Goal: Task Accomplishment & Management: Use online tool/utility

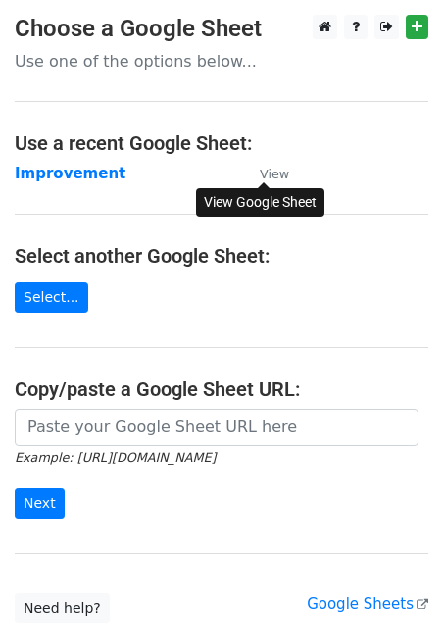
click at [285, 165] on link "View" at bounding box center [264, 174] width 49 height 18
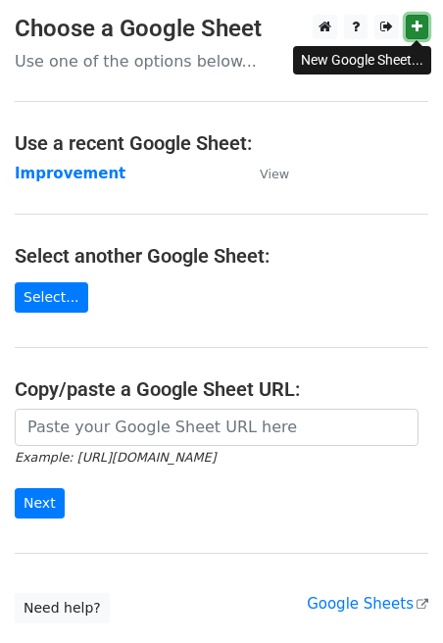
click at [414, 30] on icon at bounding box center [416, 27] width 11 height 14
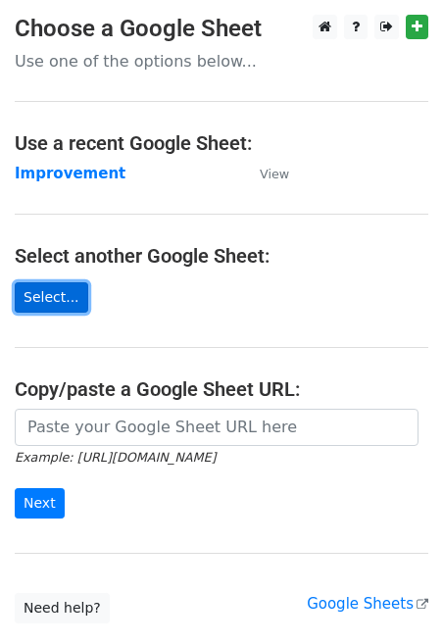
click at [45, 298] on link "Select..." at bounding box center [51, 297] width 73 height 30
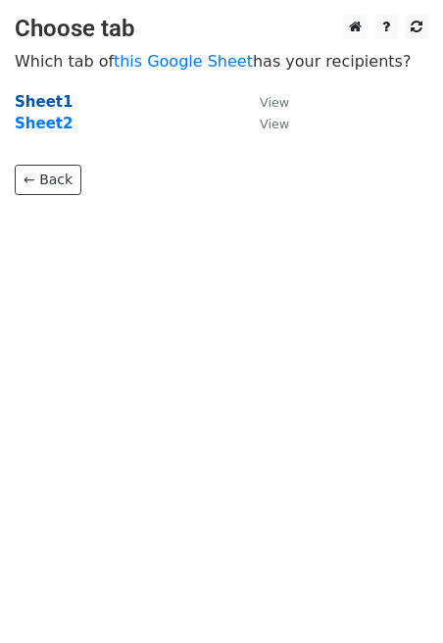
click at [49, 102] on strong "Sheet1" at bounding box center [44, 102] width 58 height 18
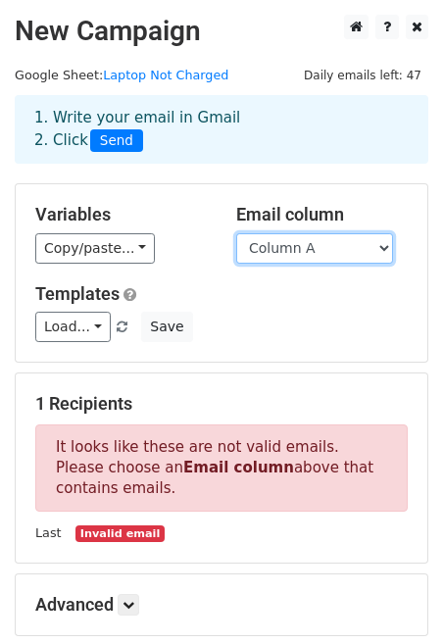
click at [307, 242] on select "Column A Column B Column C Column D" at bounding box center [314, 248] width 157 height 30
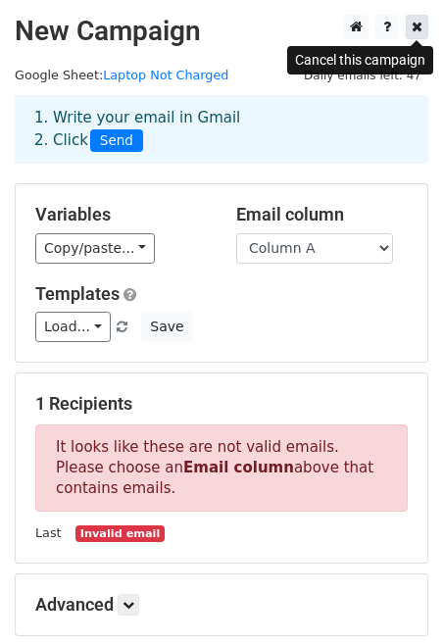
click at [418, 27] on icon at bounding box center [416, 27] width 11 height 14
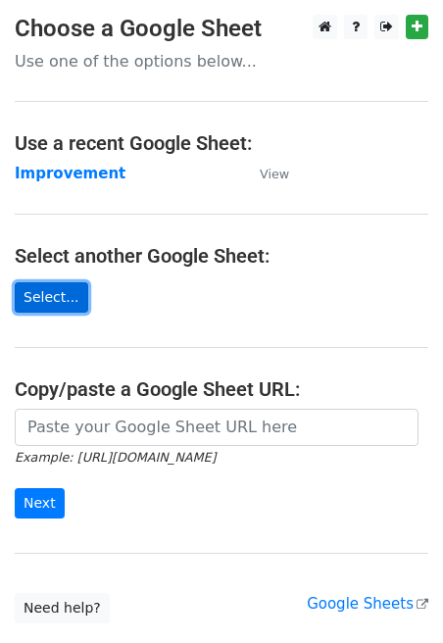
click at [65, 305] on link "Select..." at bounding box center [51, 297] width 73 height 30
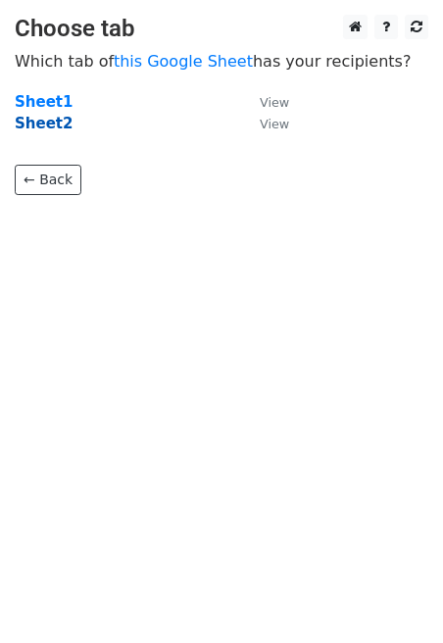
click at [56, 120] on strong "Sheet2" at bounding box center [44, 124] width 58 height 18
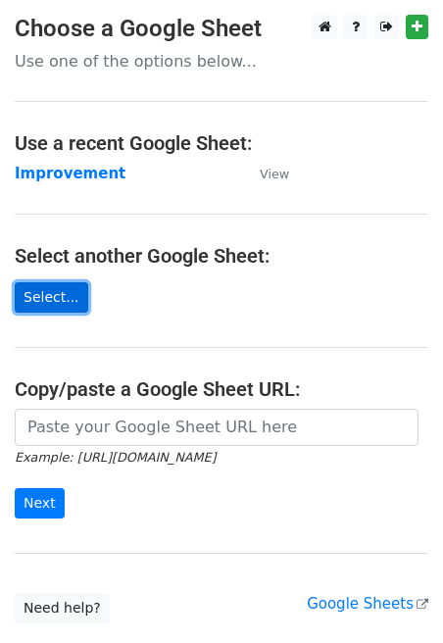
click at [52, 298] on link "Select..." at bounding box center [51, 297] width 73 height 30
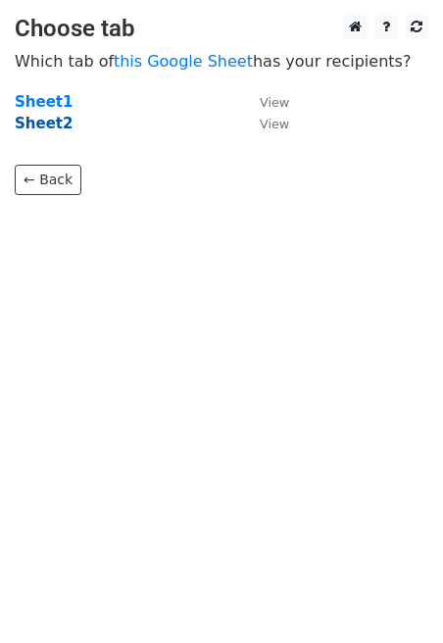
click at [49, 121] on strong "Sheet2" at bounding box center [44, 124] width 58 height 18
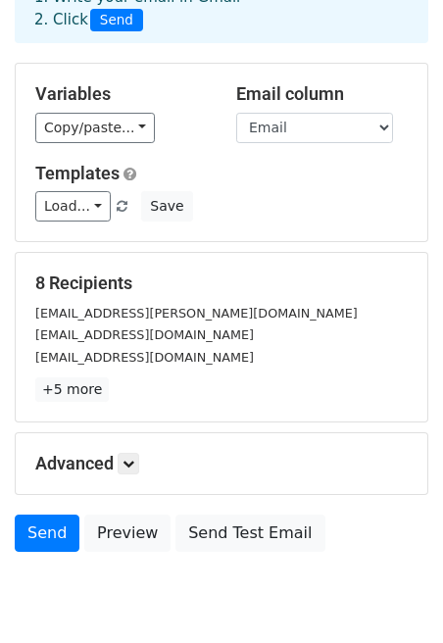
scroll to position [120, 0]
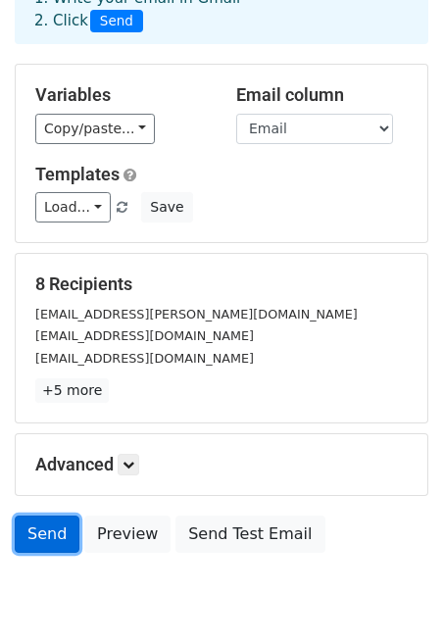
click at [34, 540] on link "Send" at bounding box center [47, 533] width 65 height 37
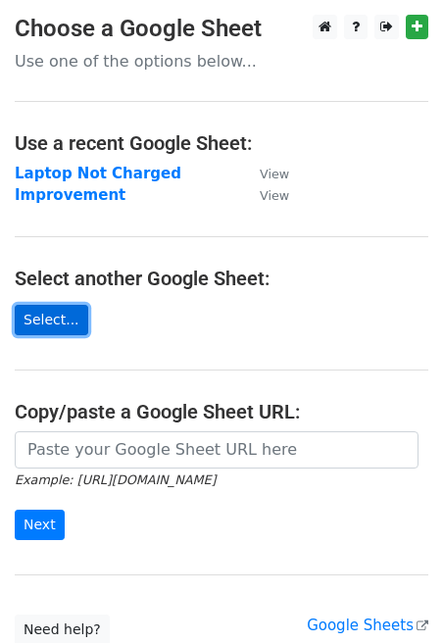
click at [54, 324] on link "Select..." at bounding box center [51, 320] width 73 height 30
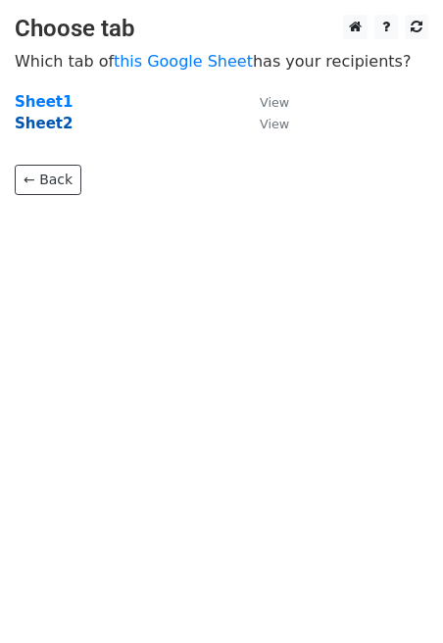
click at [49, 127] on strong "Sheet2" at bounding box center [44, 124] width 58 height 18
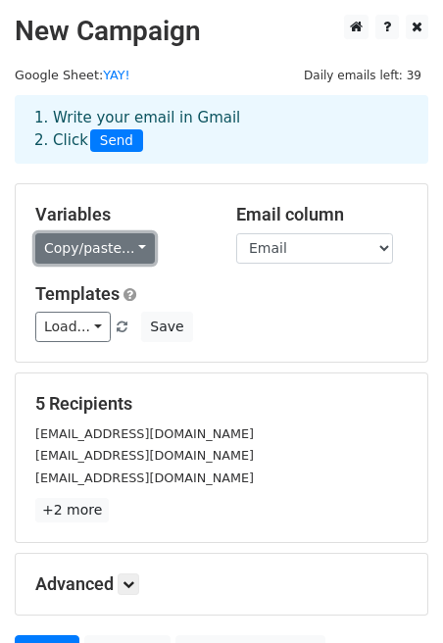
click at [123, 254] on link "Copy/paste..." at bounding box center [95, 248] width 120 height 30
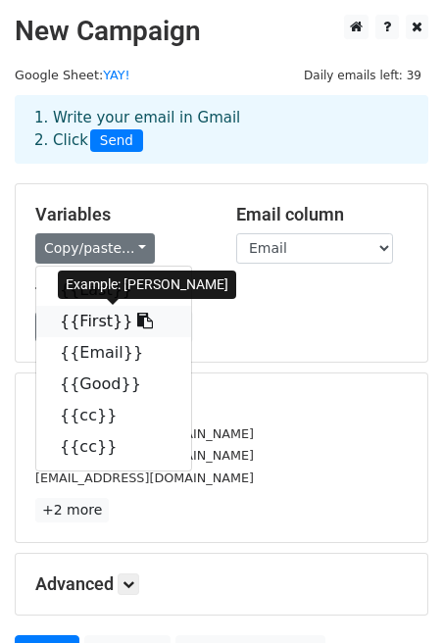
click at [137, 325] on icon at bounding box center [145, 320] width 16 height 16
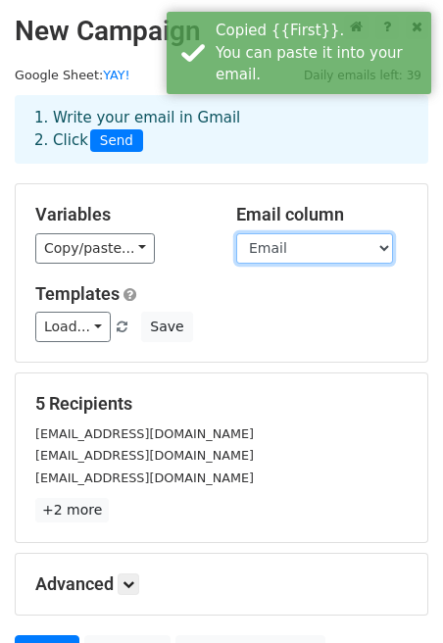
click at [299, 248] on select "Last First Email Good cc cc" at bounding box center [314, 248] width 157 height 30
select select "First"
click at [236, 233] on select "Last First Email Good cc cc" at bounding box center [314, 248] width 157 height 30
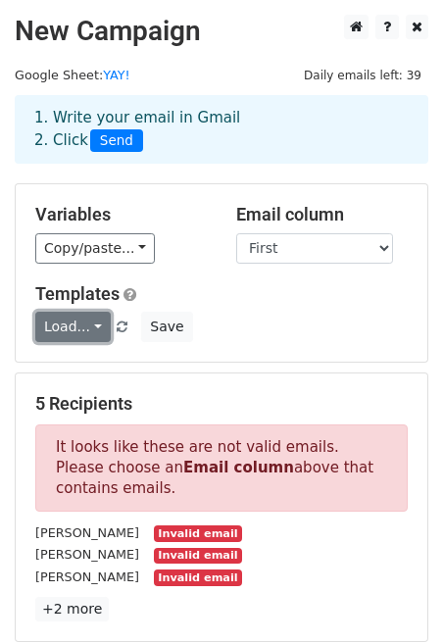
click at [102, 326] on link "Load..." at bounding box center [72, 326] width 75 height 30
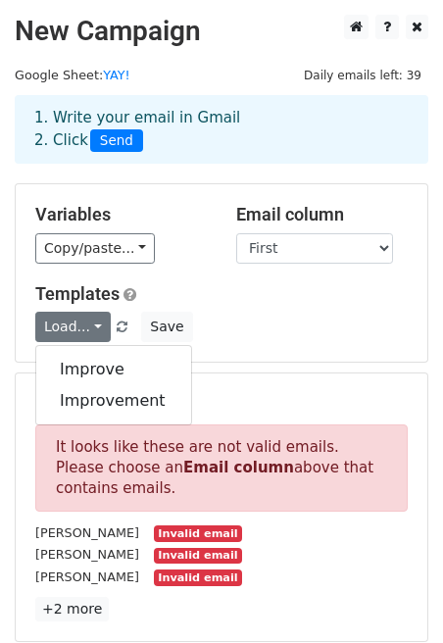
click at [333, 322] on div "Load... Improve Improvement Save" at bounding box center [222, 326] width 402 height 30
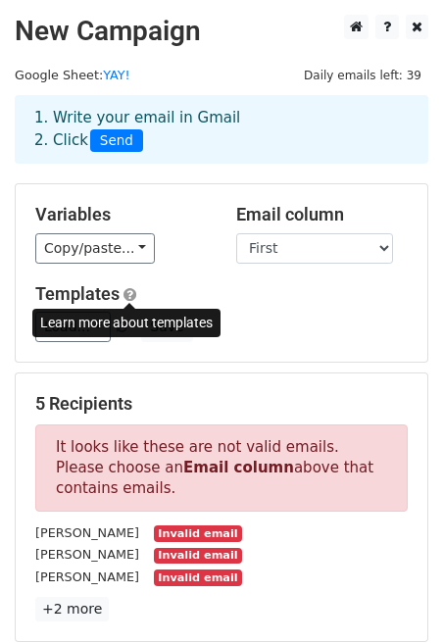
click at [131, 293] on span at bounding box center [129, 294] width 13 height 15
click at [290, 318] on div "Load... Improve Improvement Save" at bounding box center [222, 326] width 402 height 30
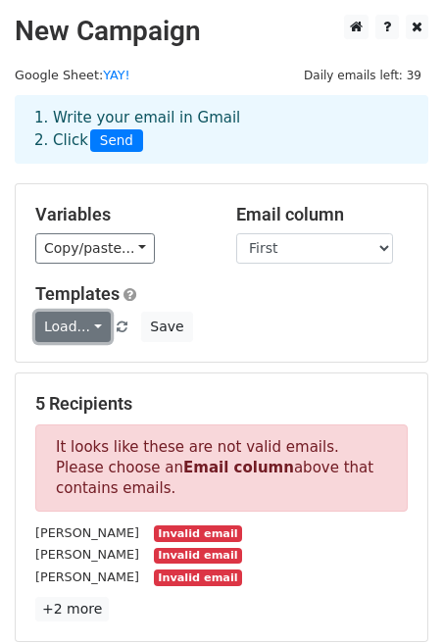
click at [68, 329] on link "Load..." at bounding box center [72, 326] width 75 height 30
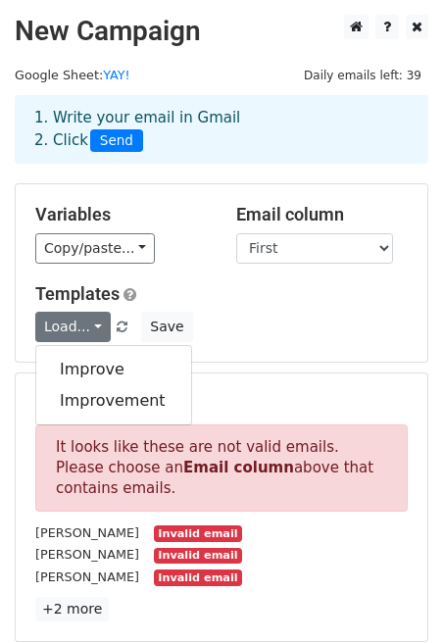
click at [186, 283] on h5 "Templates" at bounding box center [221, 294] width 372 height 22
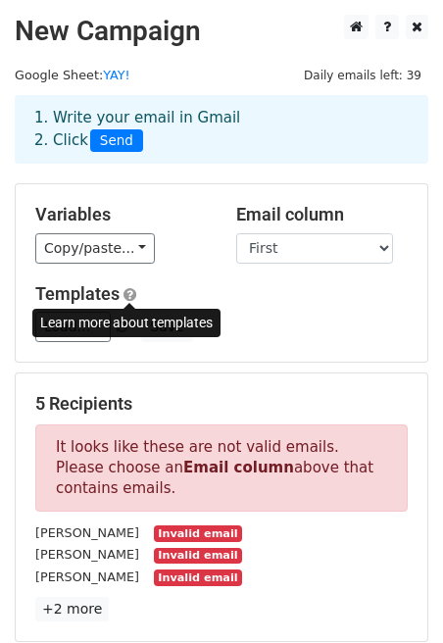
click at [128, 296] on span at bounding box center [129, 294] width 13 height 15
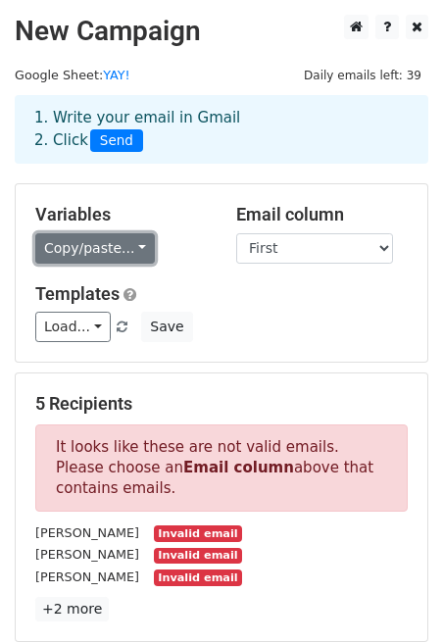
click at [128, 239] on link "Copy/paste..." at bounding box center [95, 248] width 120 height 30
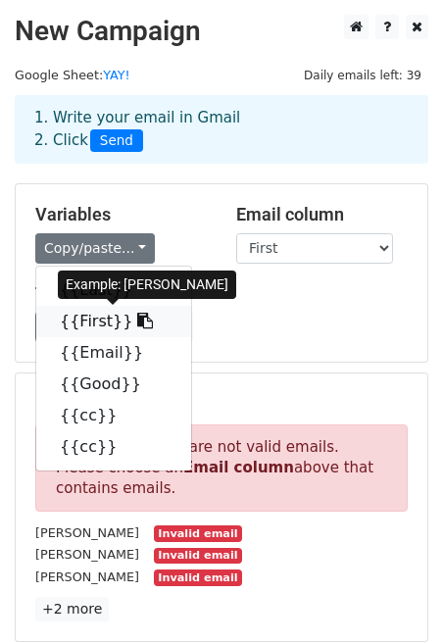
click at [137, 322] on icon at bounding box center [145, 320] width 16 height 16
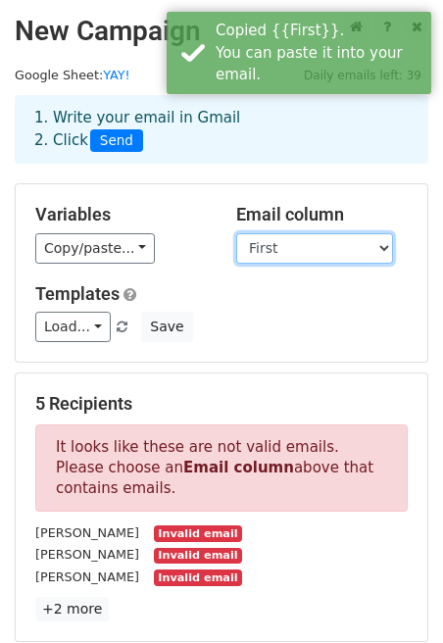
click at [313, 243] on select "Last First Email Good cc cc" at bounding box center [314, 248] width 157 height 30
click at [236, 233] on select "Last First Email Good cc cc" at bounding box center [314, 248] width 157 height 30
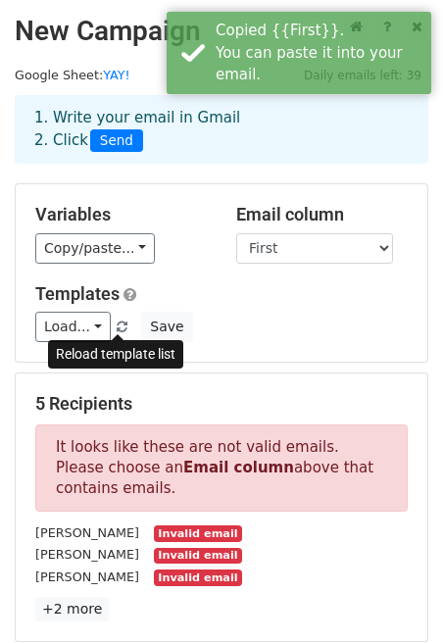
click at [118, 324] on span at bounding box center [122, 327] width 11 height 13
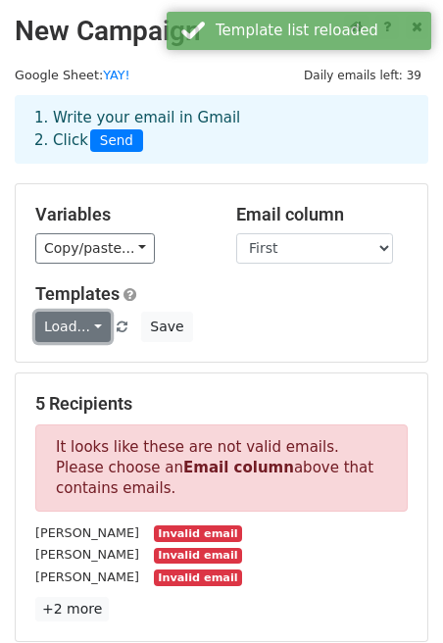
click at [96, 333] on link "Load..." at bounding box center [72, 326] width 75 height 30
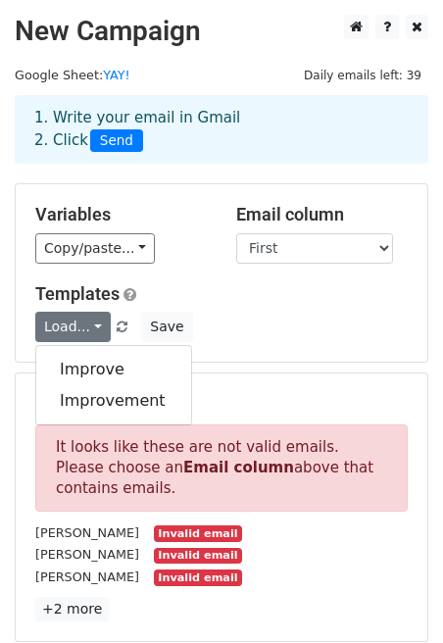
click at [290, 317] on div "Load... Improve Improvement Save" at bounding box center [222, 326] width 402 height 30
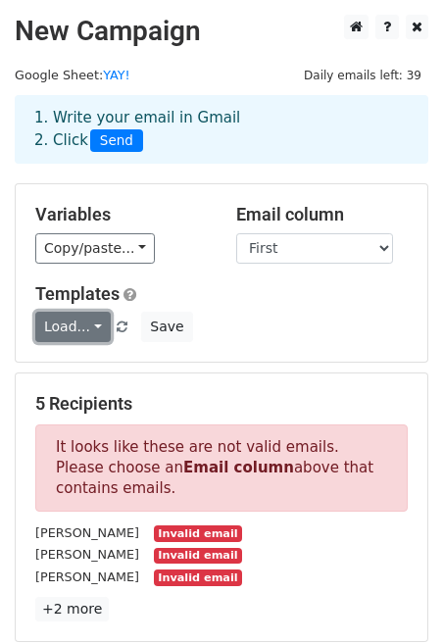
click at [95, 321] on link "Load..." at bounding box center [72, 326] width 75 height 30
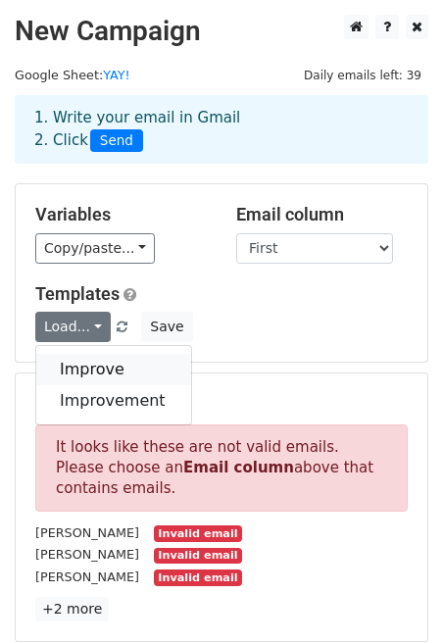
click at [130, 374] on link "Improve" at bounding box center [113, 369] width 155 height 31
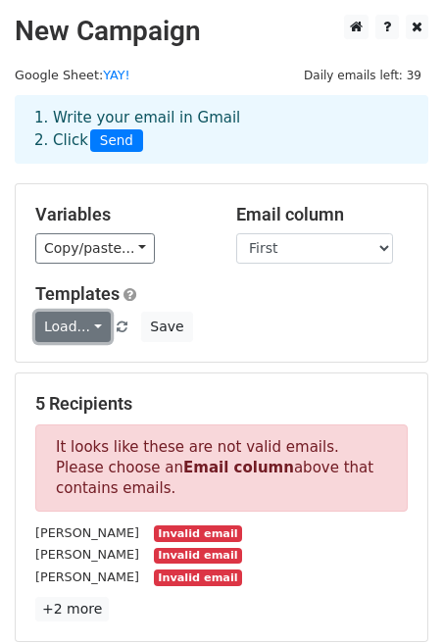
click at [96, 328] on link "Load..." at bounding box center [72, 326] width 75 height 30
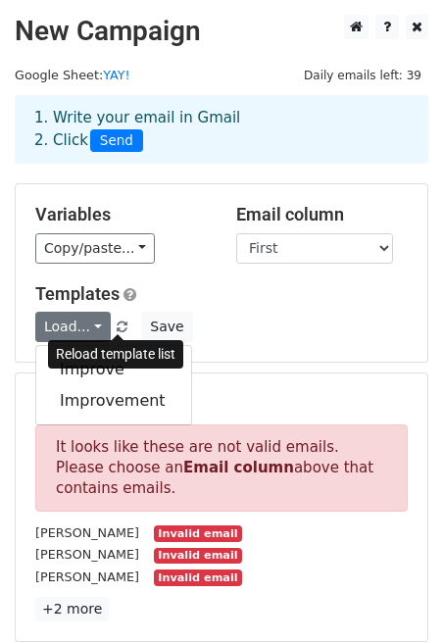
click at [117, 327] on span at bounding box center [122, 327] width 11 height 13
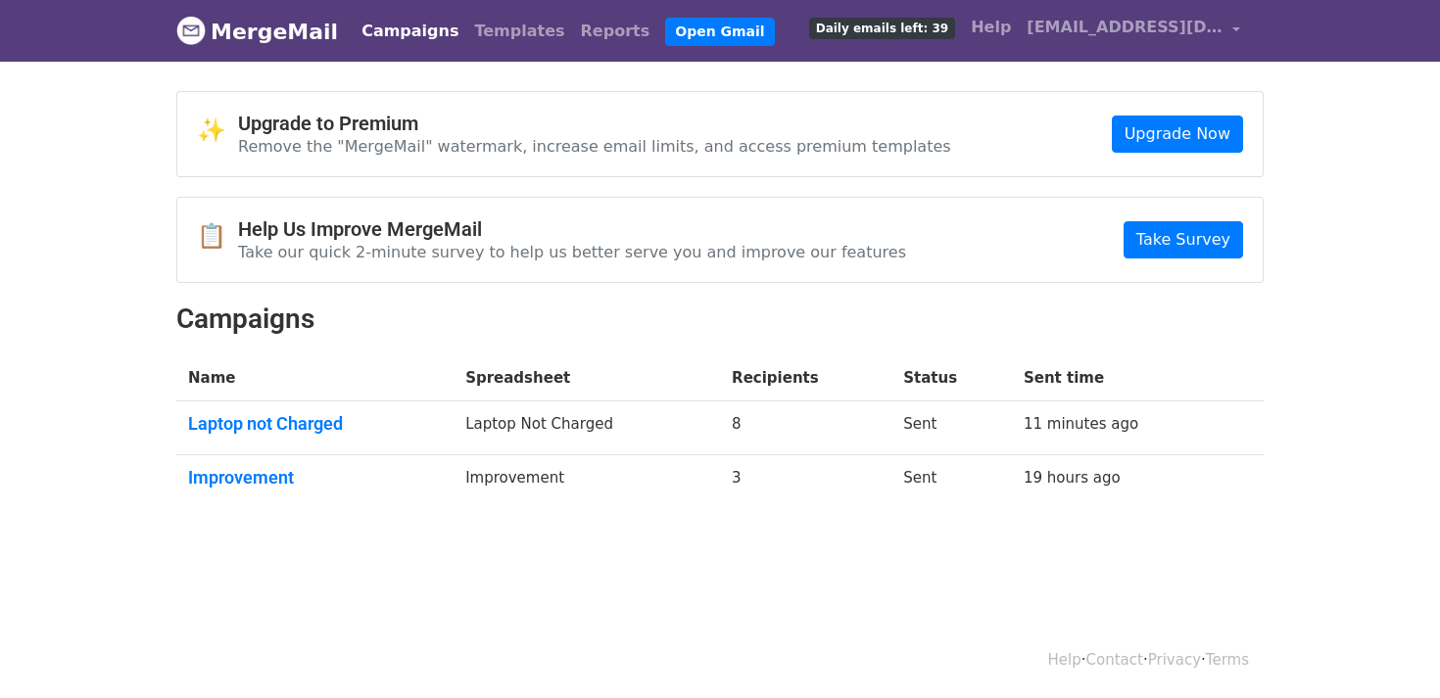
click at [400, 36] on link "Campaigns" at bounding box center [410, 31] width 113 height 39
click at [494, 40] on link "Templates" at bounding box center [519, 31] width 106 height 39
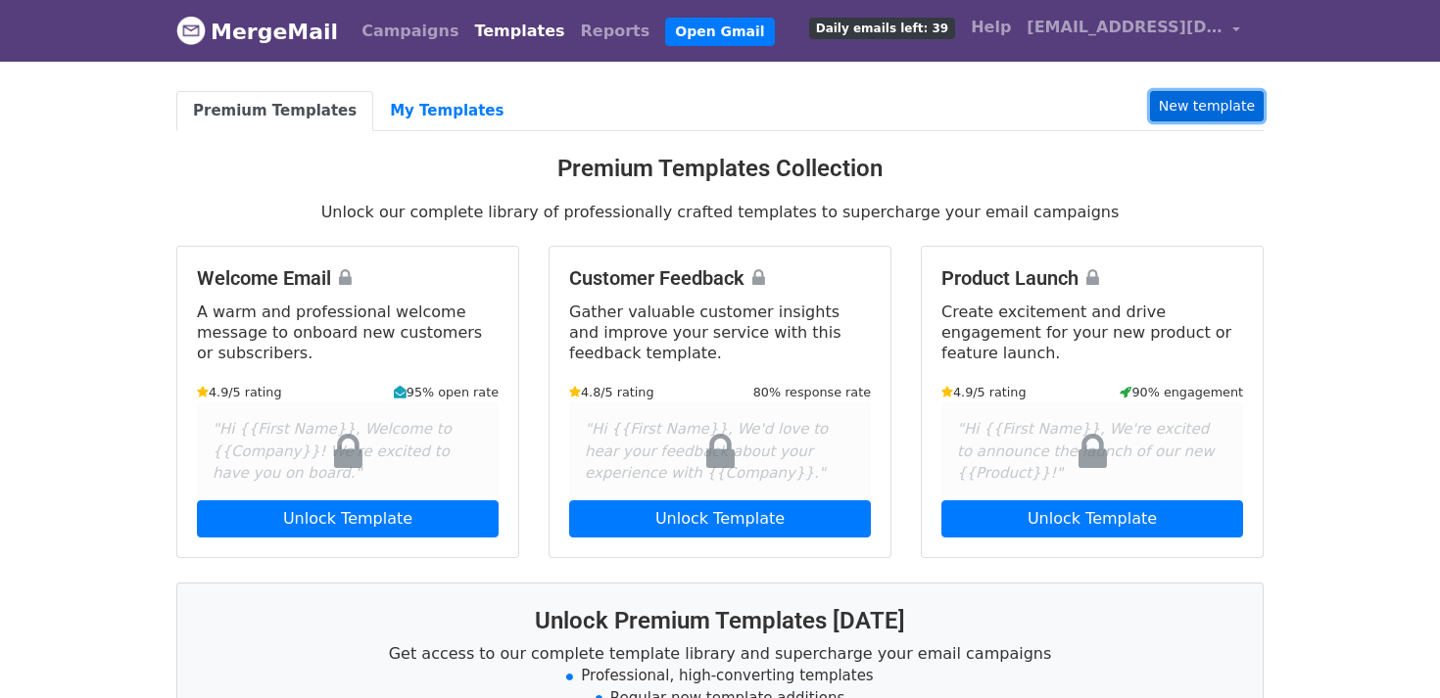
click at [1190, 113] on link "New template" at bounding box center [1207, 106] width 114 height 30
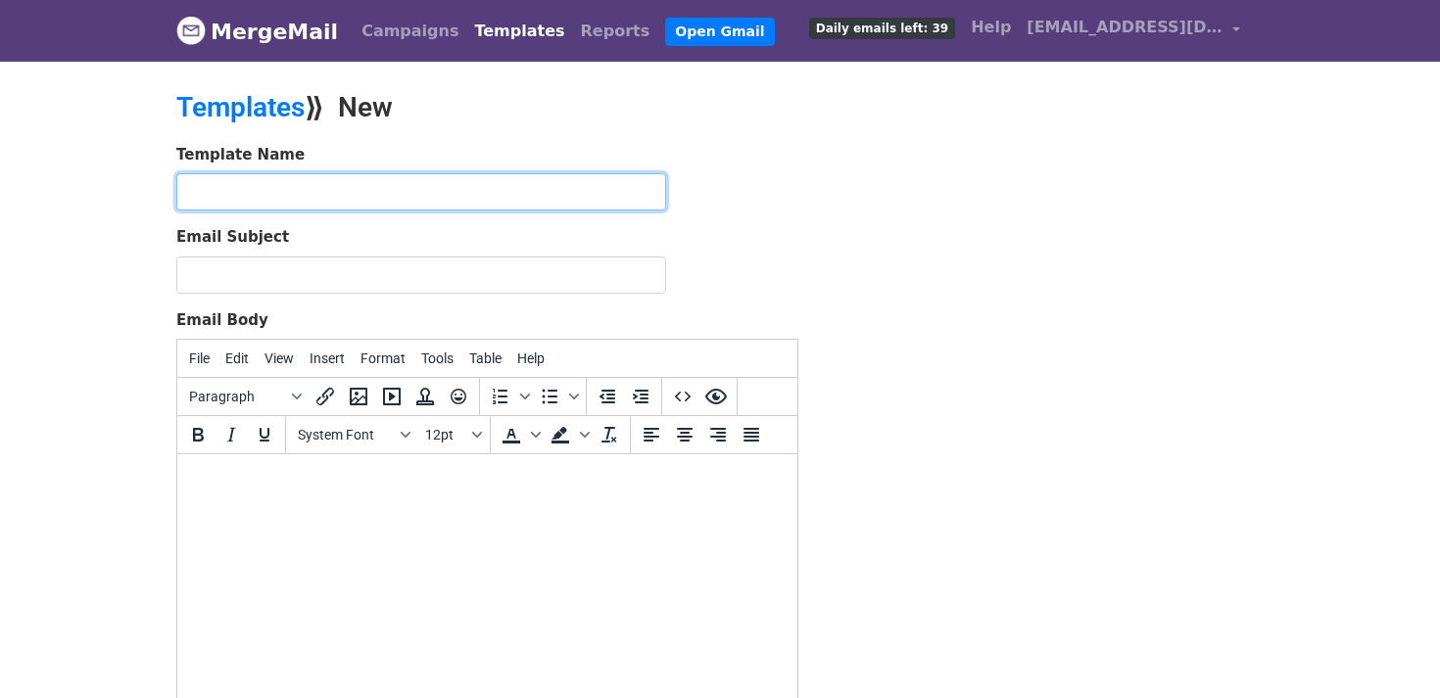
click at [344, 189] on input "text" at bounding box center [421, 191] width 490 height 37
type input "You are amazing!"
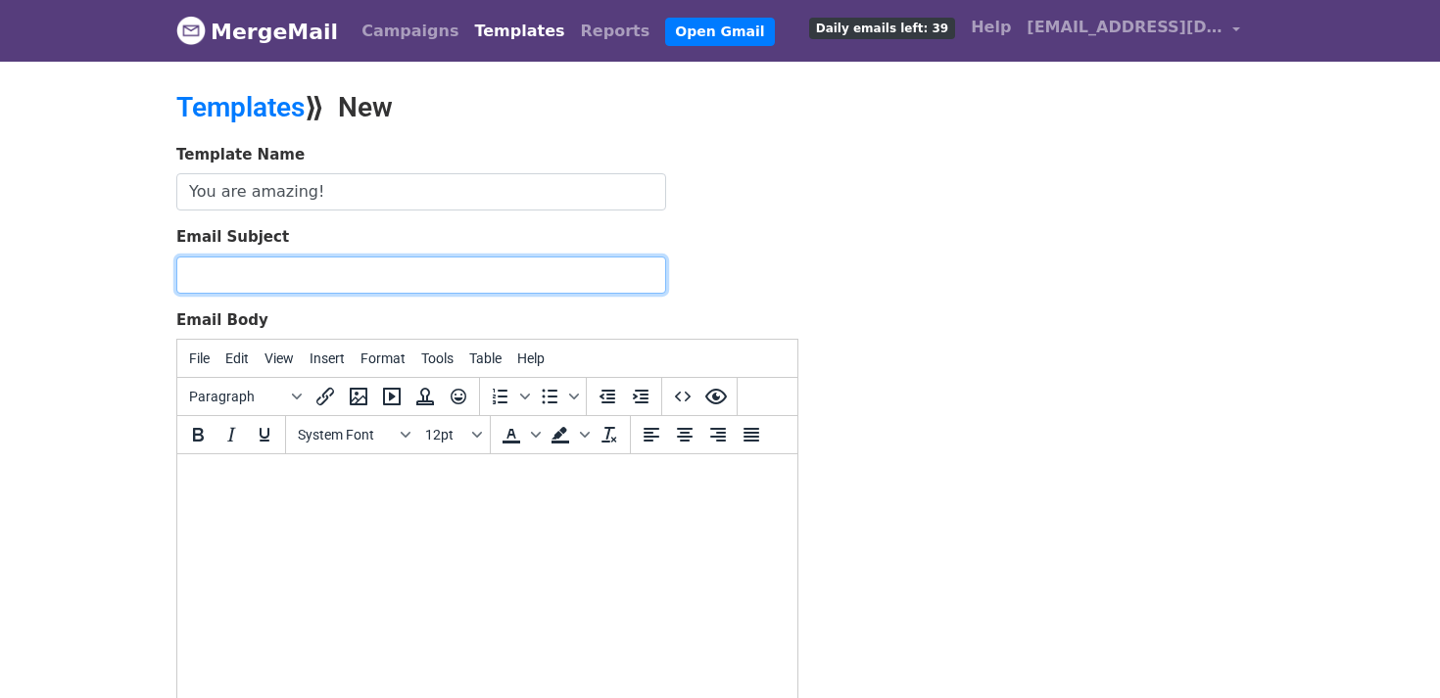
click at [322, 274] on input "Email Subject" at bounding box center [421, 275] width 490 height 37
type input "You are Amazing!"
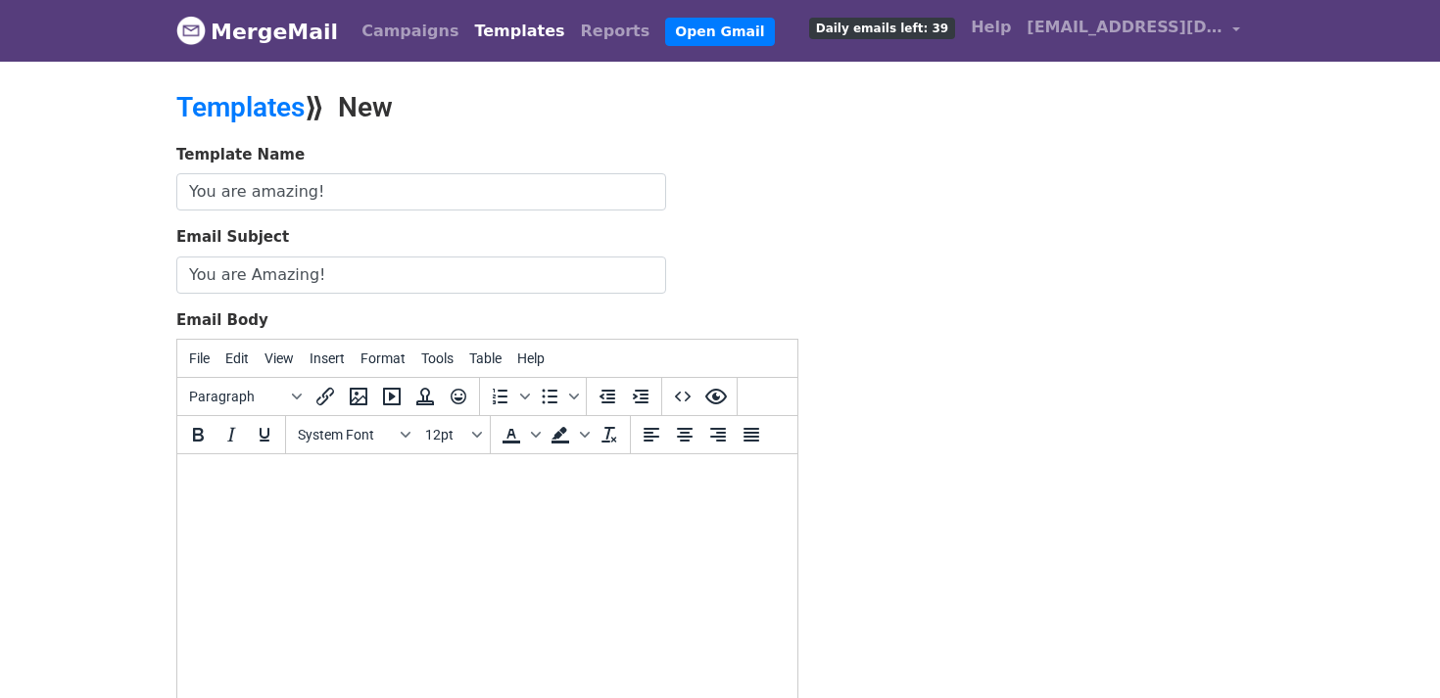
click at [303, 481] on body at bounding box center [487, 481] width 589 height 22
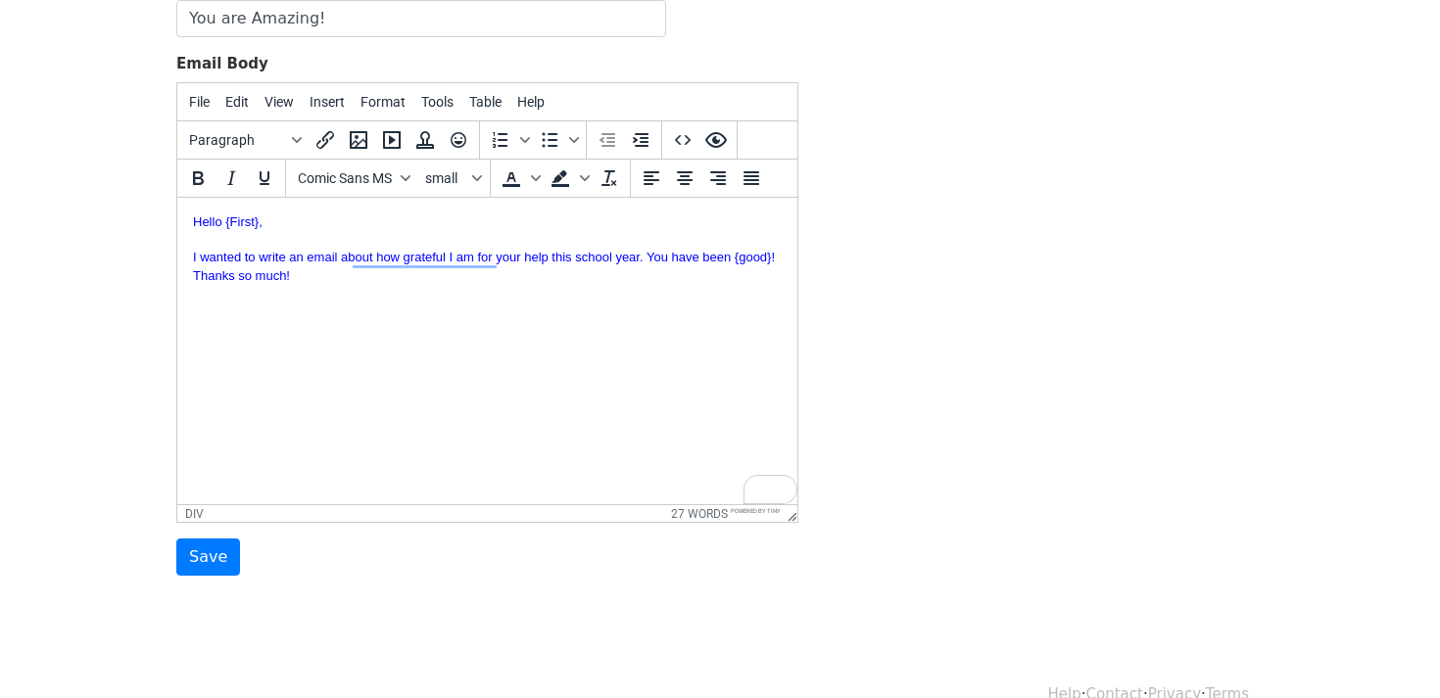
scroll to position [292, 0]
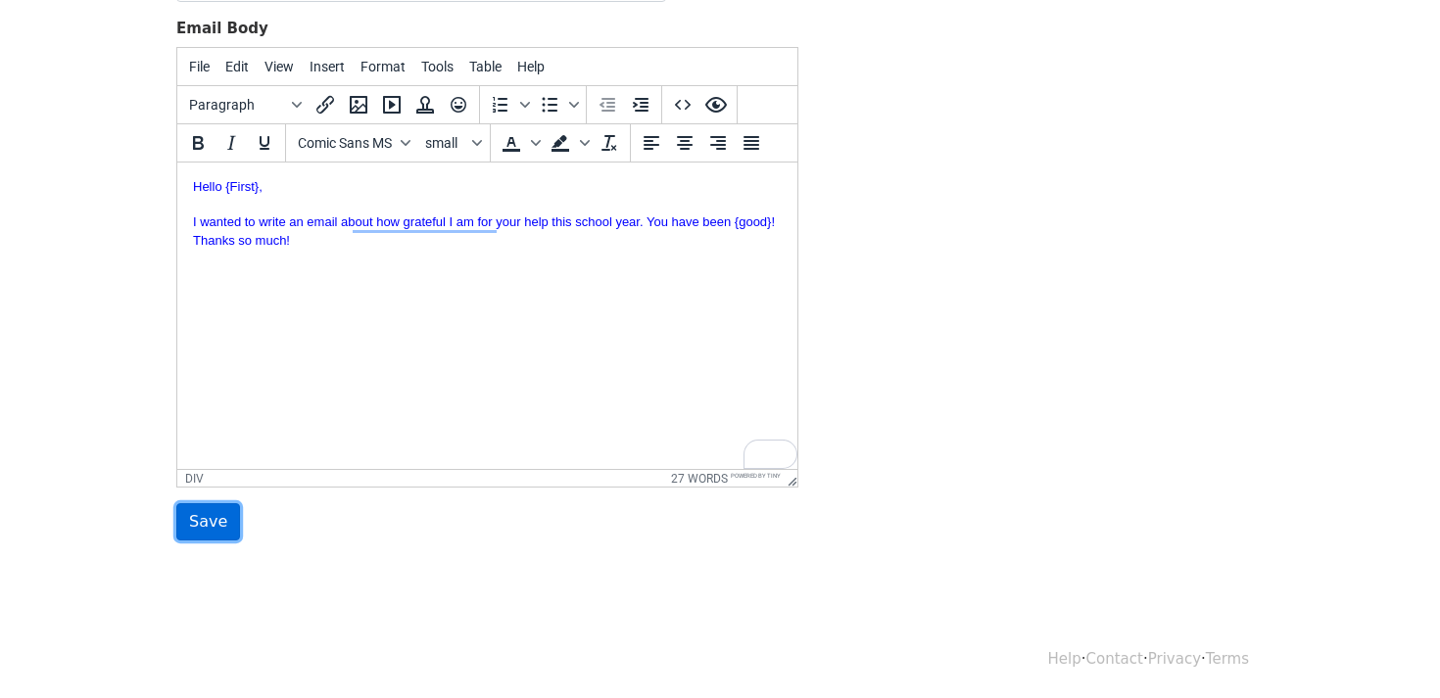
click at [210, 519] on input "Save" at bounding box center [208, 521] width 64 height 37
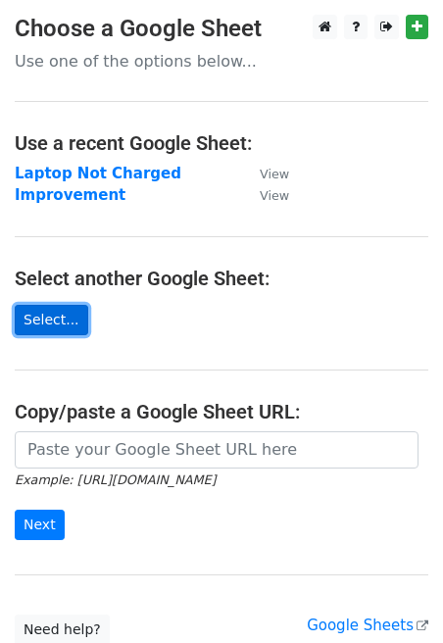
click at [67, 321] on link "Select..." at bounding box center [51, 320] width 73 height 30
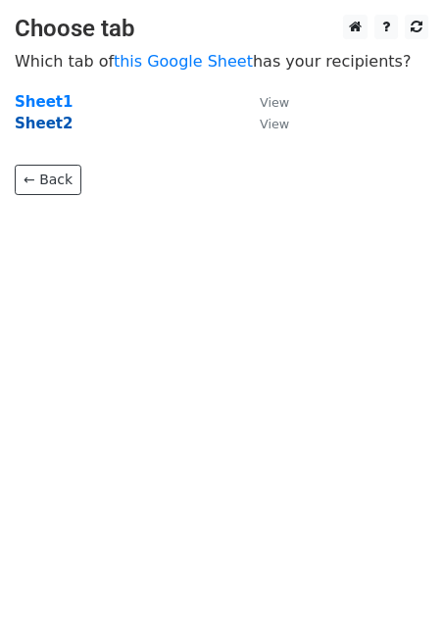
click at [28, 121] on strong "Sheet2" at bounding box center [44, 124] width 58 height 18
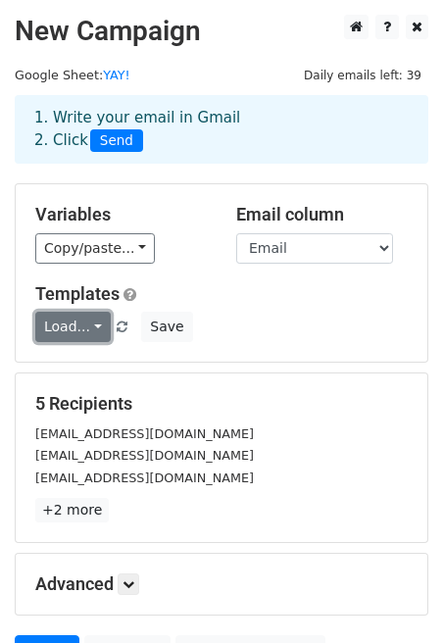
click at [98, 328] on link "Load..." at bounding box center [72, 326] width 75 height 30
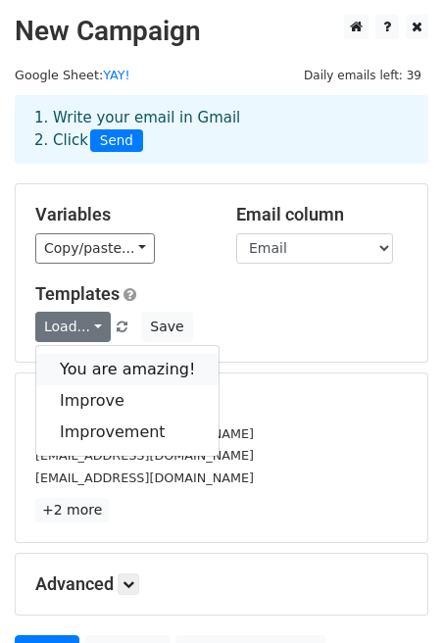
click at [178, 359] on link "You are amazing!" at bounding box center [127, 369] width 182 height 31
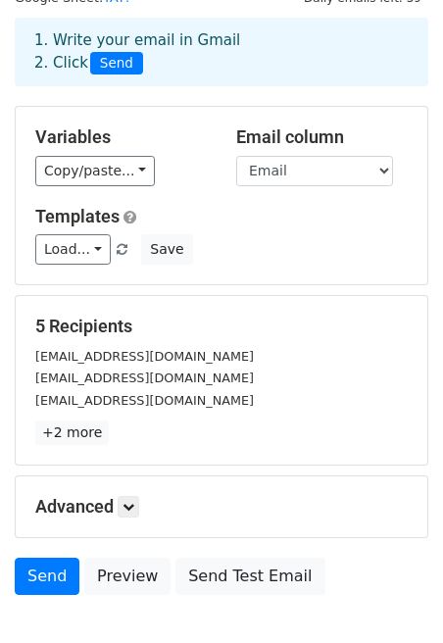
scroll to position [90, 0]
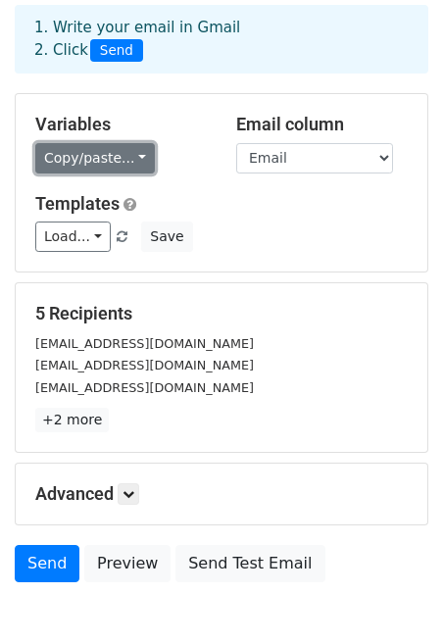
click at [127, 162] on link "Copy/paste..." at bounding box center [95, 158] width 120 height 30
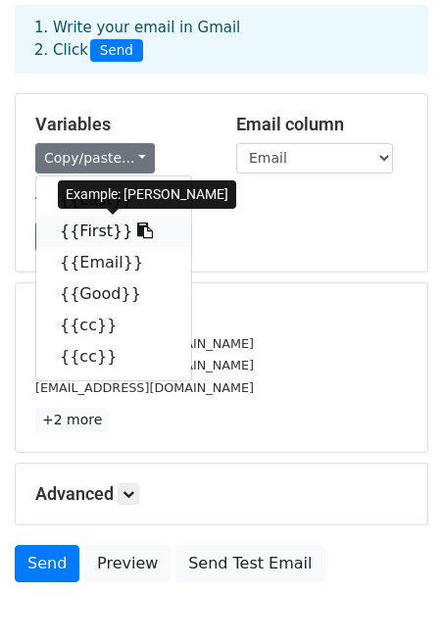
click at [137, 232] on icon at bounding box center [145, 230] width 16 height 16
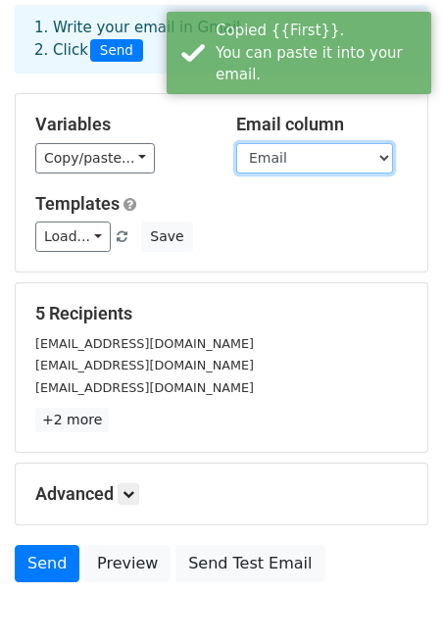
click at [358, 157] on select "Last First Email Good cc cc" at bounding box center [314, 158] width 157 height 30
click at [236, 143] on select "Last First Email Good cc cc" at bounding box center [314, 158] width 157 height 30
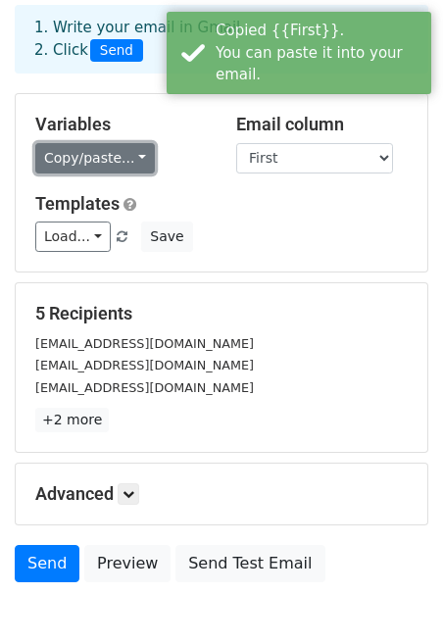
click at [128, 158] on link "Copy/paste..." at bounding box center [95, 158] width 120 height 30
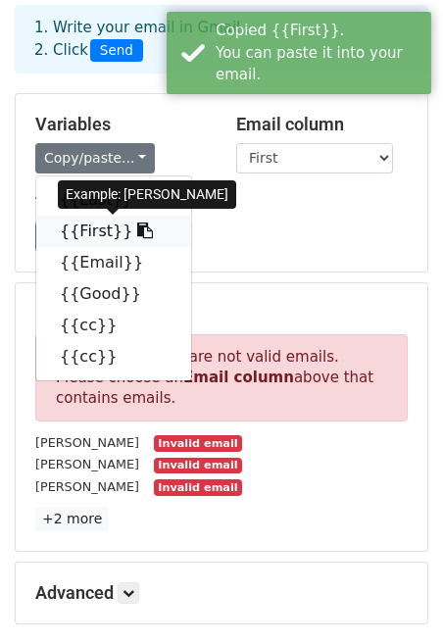
click at [107, 232] on link "{{First}}" at bounding box center [113, 230] width 155 height 31
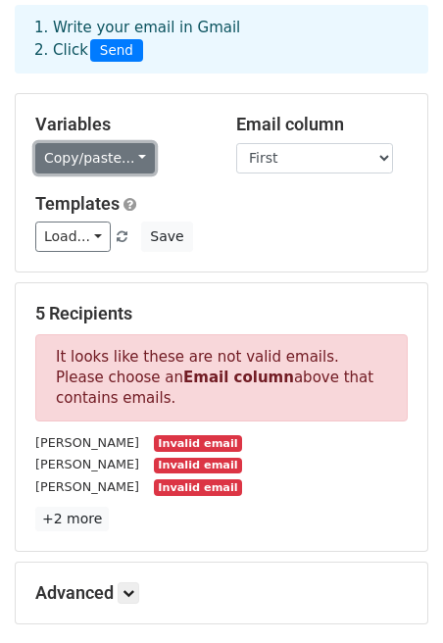
click at [125, 159] on link "Copy/paste..." at bounding box center [95, 158] width 120 height 30
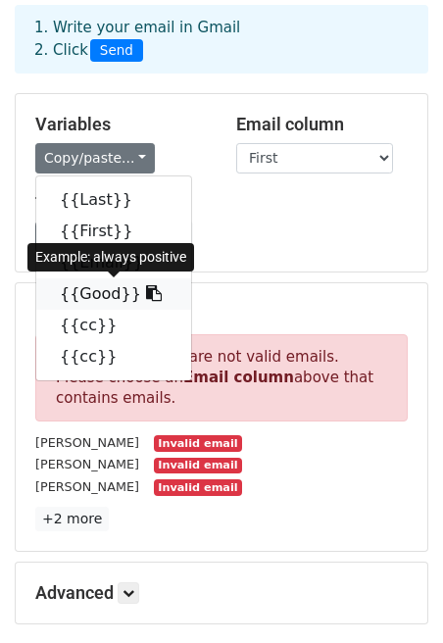
click at [146, 298] on icon at bounding box center [154, 293] width 16 height 16
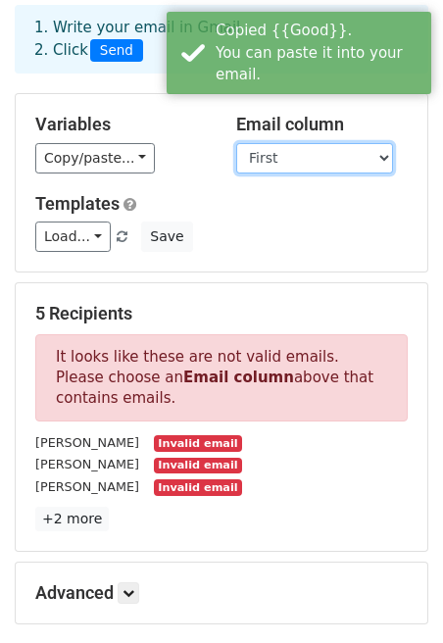
click at [365, 159] on select "Last First Email Good cc cc" at bounding box center [314, 158] width 157 height 30
click at [236, 143] on select "Last First Email Good cc cc" at bounding box center [314, 158] width 157 height 30
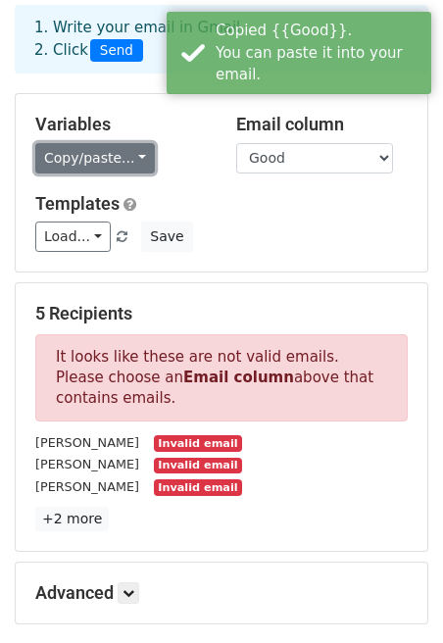
click at [143, 152] on link "Copy/paste..." at bounding box center [95, 158] width 120 height 30
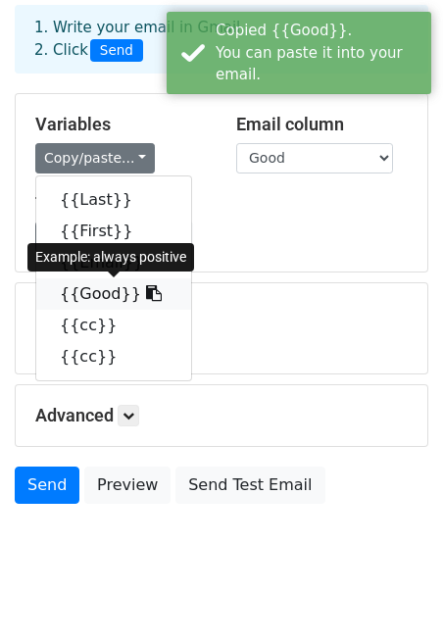
click at [146, 293] on icon at bounding box center [154, 293] width 16 height 16
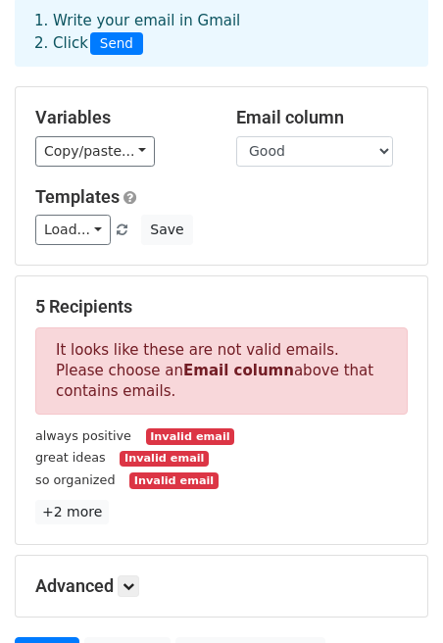
scroll to position [103, 0]
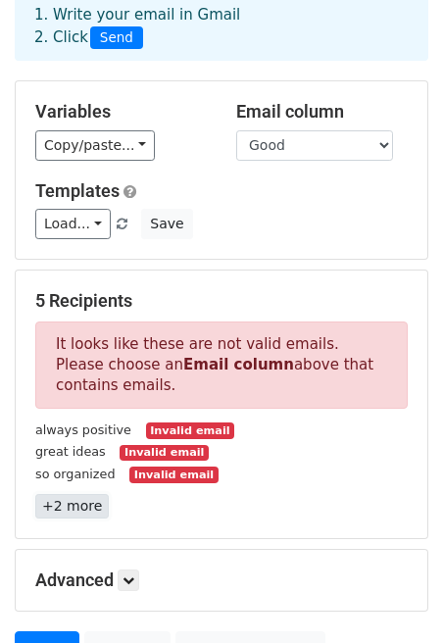
click at [75, 510] on link "+2 more" at bounding box center [71, 506] width 73 height 24
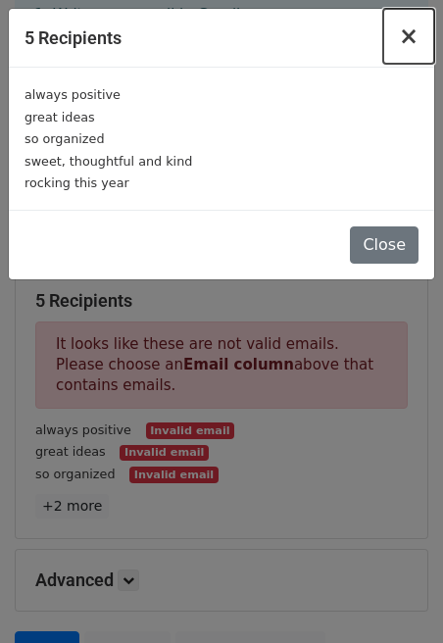
click at [413, 34] on span "×" at bounding box center [409, 36] width 20 height 27
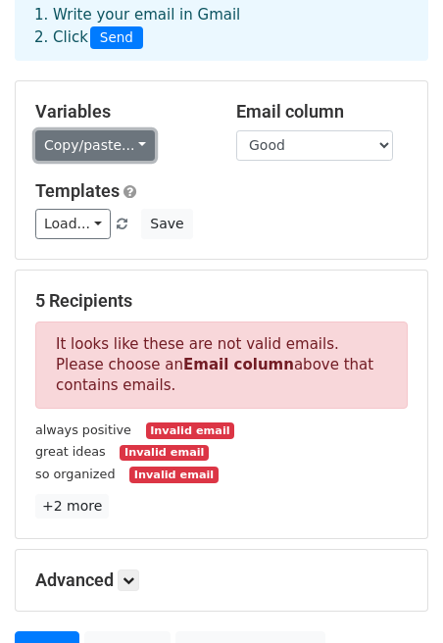
click at [120, 134] on link "Copy/paste..." at bounding box center [95, 145] width 120 height 30
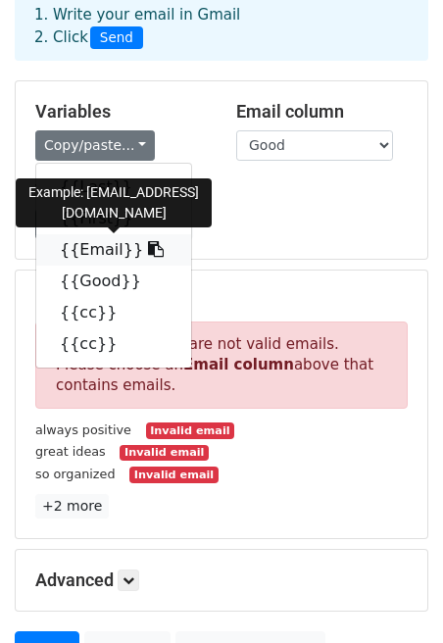
click at [148, 257] on icon at bounding box center [156, 249] width 16 height 16
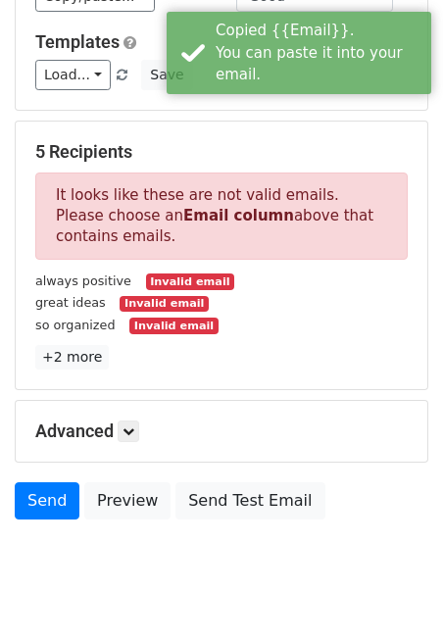
scroll to position [295, 0]
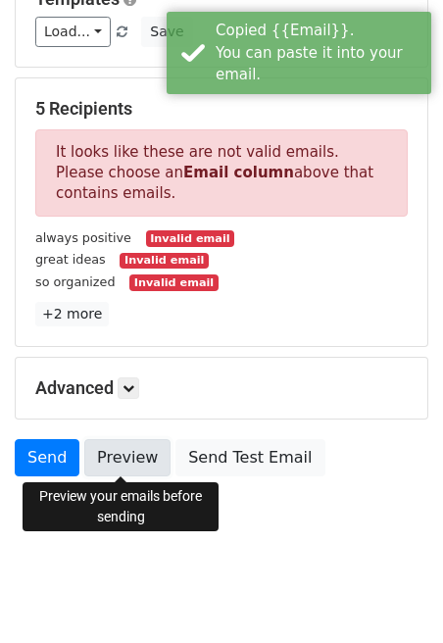
click at [132, 457] on link "Preview" at bounding box center [127, 457] width 86 height 37
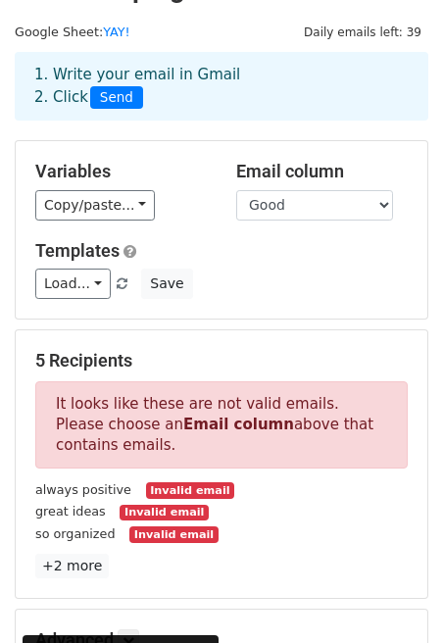
scroll to position [0, 0]
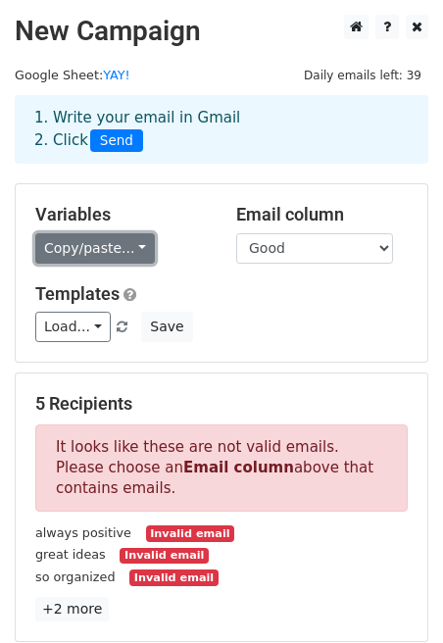
click at [131, 237] on link "Copy/paste..." at bounding box center [95, 248] width 120 height 30
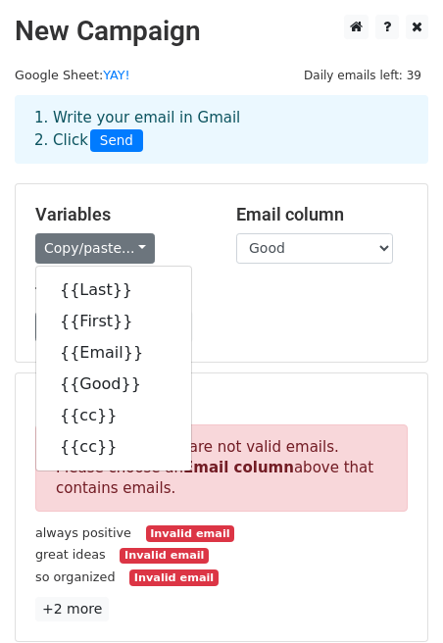
click at [290, 307] on div "Templates Load... You are amazing! Improve Improvement Save" at bounding box center [222, 313] width 402 height 60
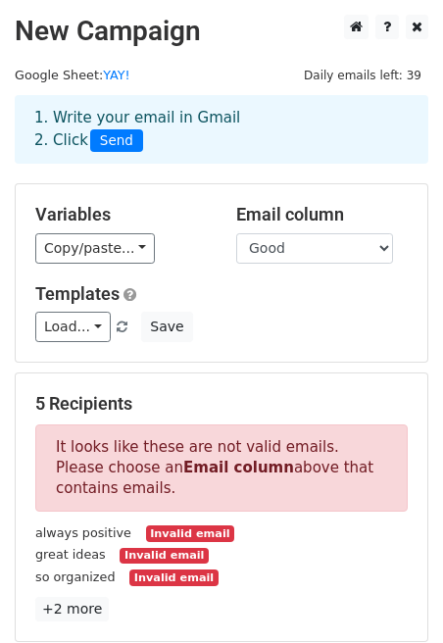
click at [363, 231] on div "Email column Last First Email Good cc cc" at bounding box center [321, 234] width 201 height 60
click at [358, 250] on select "Last First Email Good cc cc" at bounding box center [314, 248] width 157 height 30
select select "Email"
click at [236, 233] on select "Last First Email Good cc cc" at bounding box center [314, 248] width 157 height 30
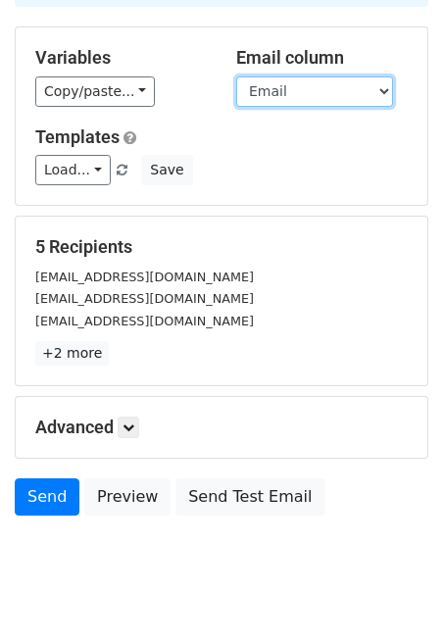
scroll to position [196, 0]
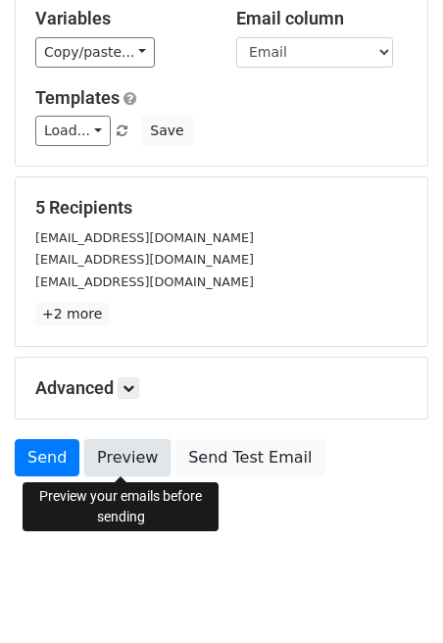
click at [111, 463] on link "Preview" at bounding box center [127, 457] width 86 height 37
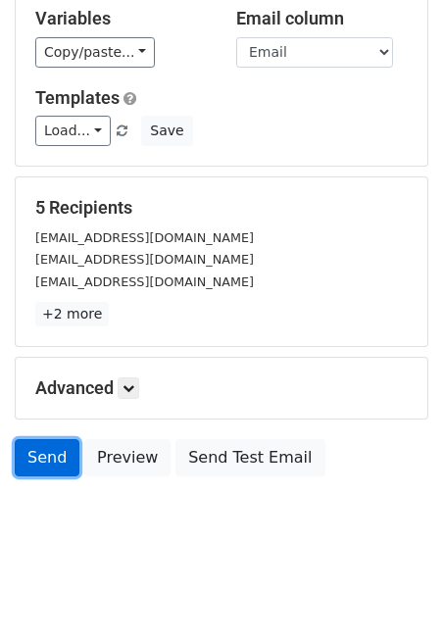
click at [46, 452] on link "Send" at bounding box center [47, 457] width 65 height 37
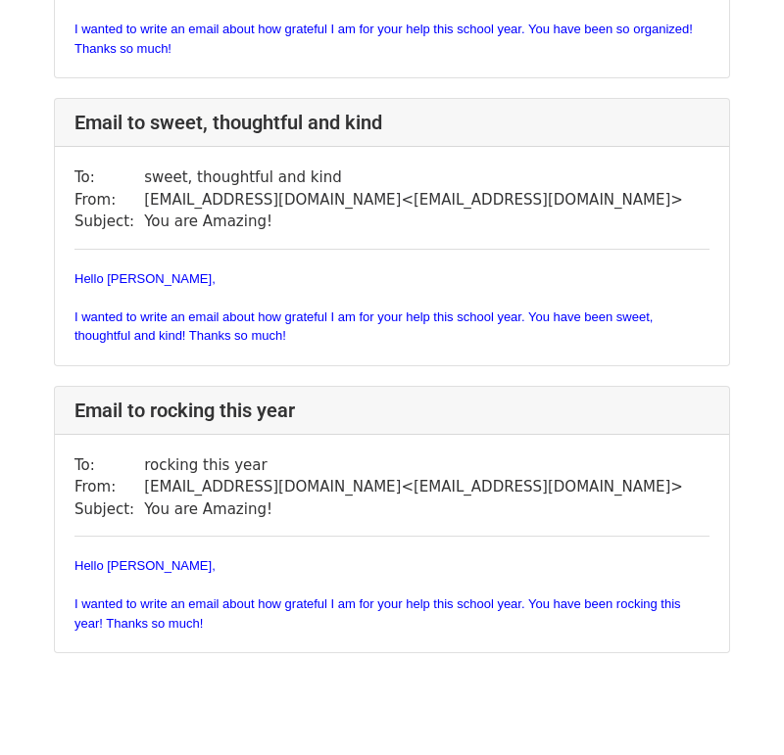
scroll to position [940, 0]
